Goal: Transaction & Acquisition: Obtain resource

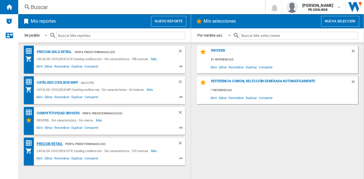
click at [56, 145] on div "PRECIOS RETAIL" at bounding box center [49, 144] width 28 height 7
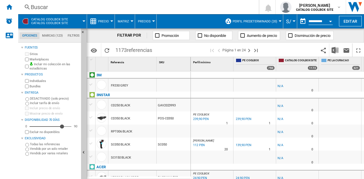
click at [81, 24] on span at bounding box center [80, 21] width 8 height 14
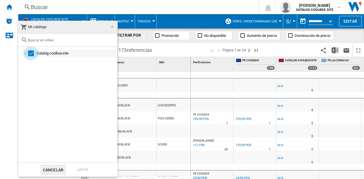
click at [31, 52] on div "Select" at bounding box center [31, 54] width 6 height 6
click at [27, 54] on div at bounding box center [25, 54] width 6 height 6
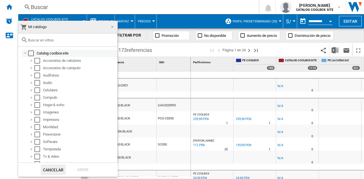
click at [30, 53] on div "Select" at bounding box center [31, 54] width 6 height 6
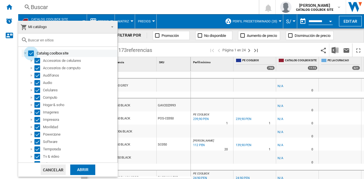
click at [30, 53] on div "Select" at bounding box center [31, 54] width 6 height 6
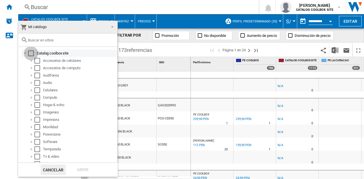
click at [30, 53] on div "Select" at bounding box center [31, 54] width 6 height 6
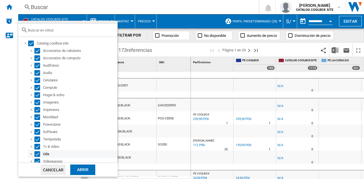
scroll to position [12, 0]
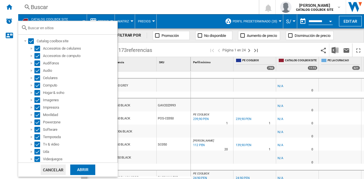
click at [86, 165] on md-dialog-actions "Cancelar Abrir" at bounding box center [68, 170] width 100 height 14
click at [86, 172] on div "Abrir" at bounding box center [82, 170] width 25 height 11
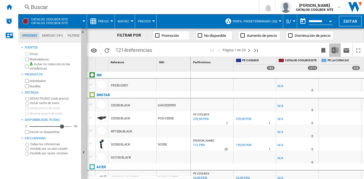
click at [337, 49] on img "Descargar en Excel" at bounding box center [335, 50] width 7 height 7
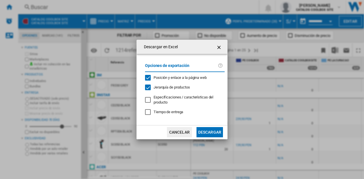
click at [204, 130] on button "Descargar" at bounding box center [210, 132] width 26 height 10
